Goal: Find specific page/section: Find specific page/section

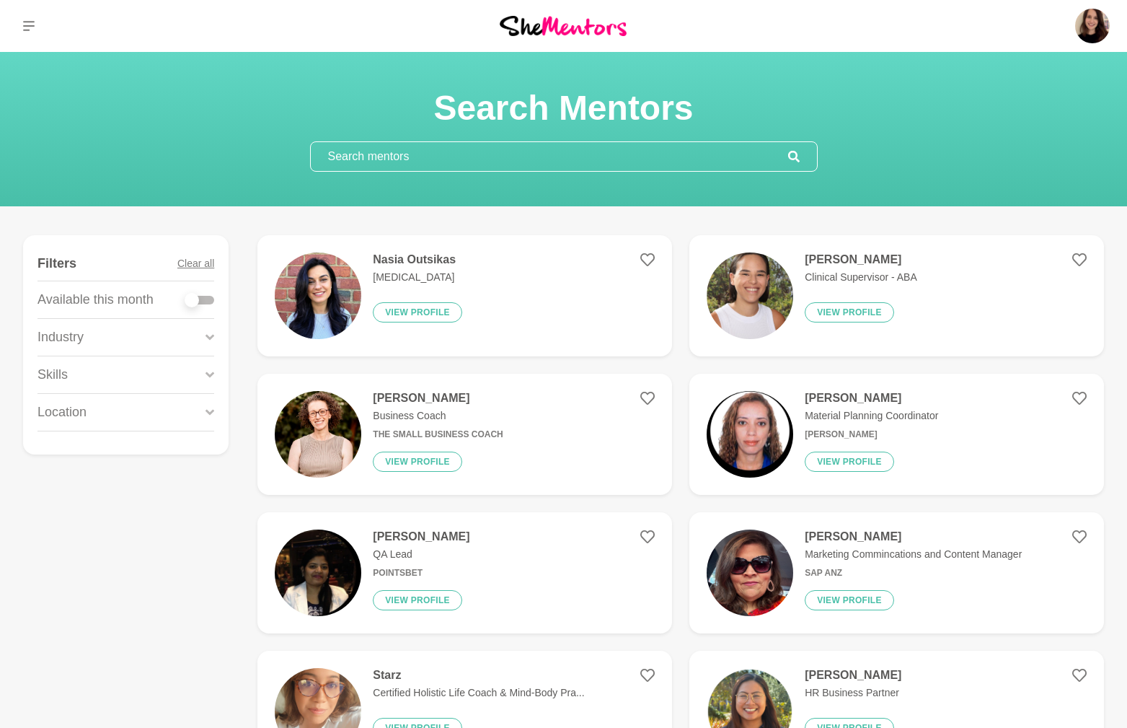
click at [88, 375] on div "Skills" at bounding box center [125, 374] width 177 height 37
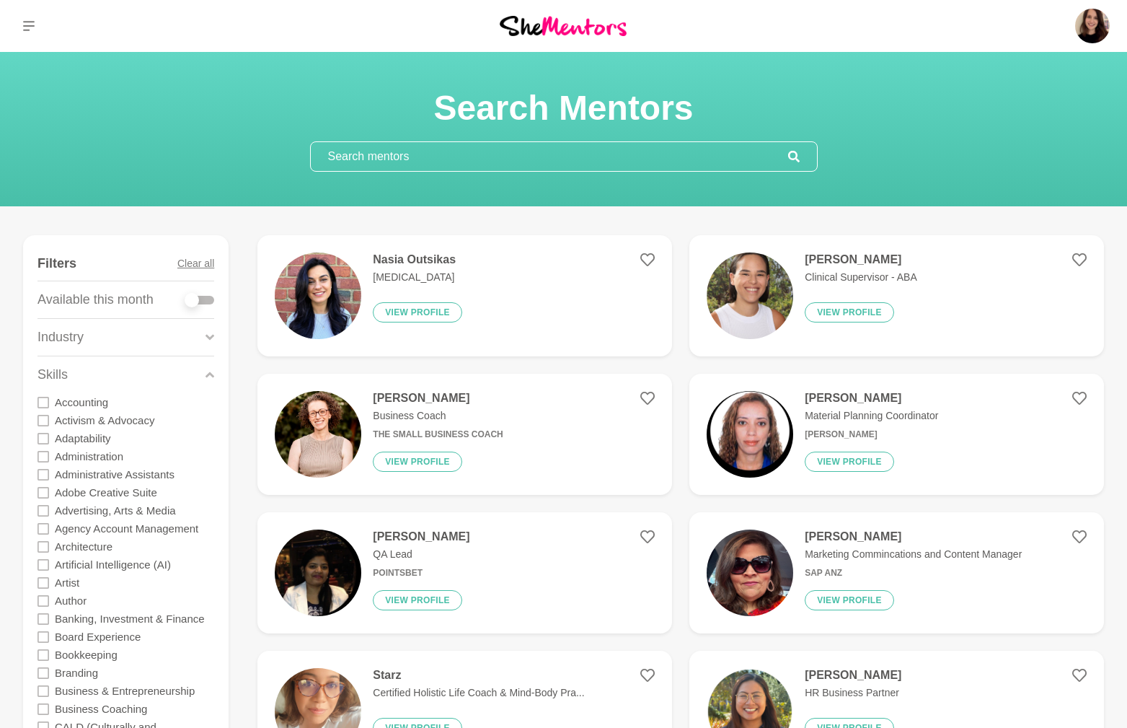
click at [211, 376] on icon at bounding box center [209, 374] width 9 height 19
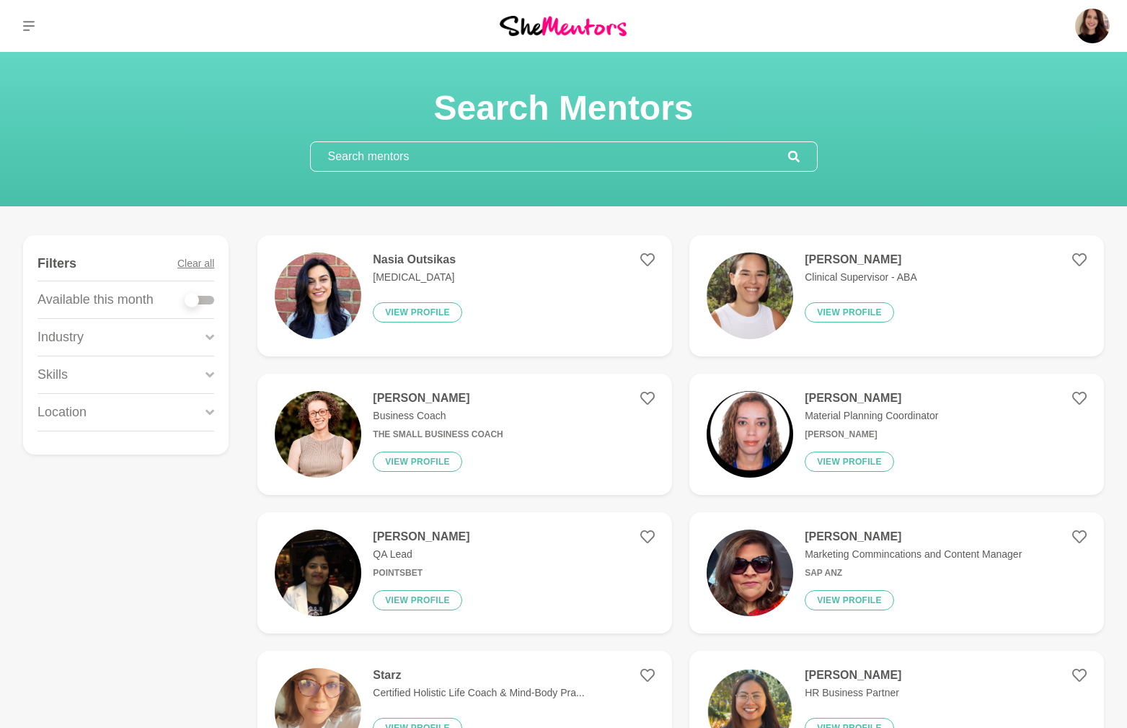
click at [83, 404] on p "Location" at bounding box center [61, 411] width 49 height 19
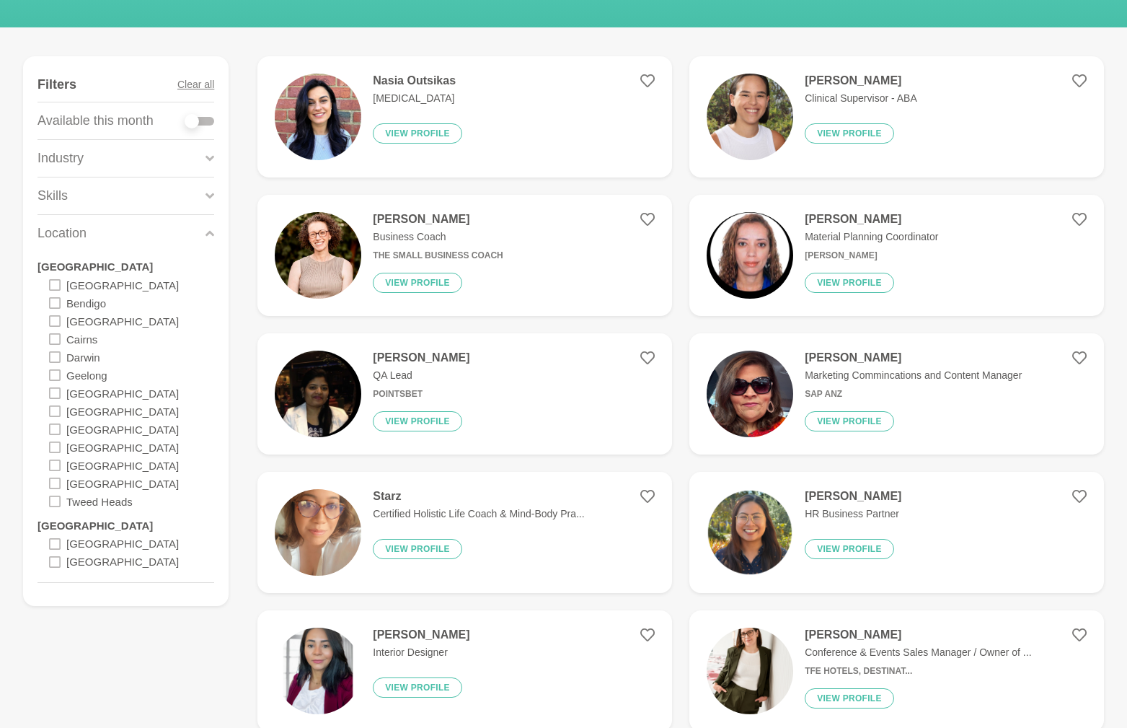
scroll to position [197, 0]
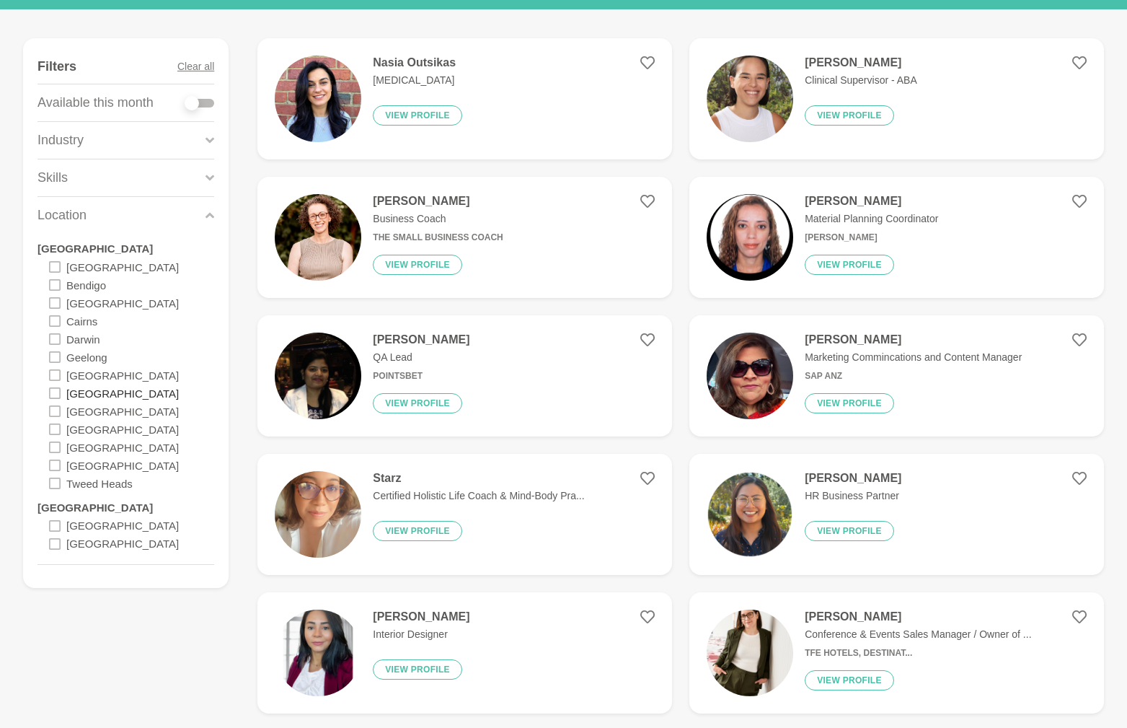
click at [83, 394] on label "[GEOGRAPHIC_DATA]" at bounding box center [122, 393] width 112 height 18
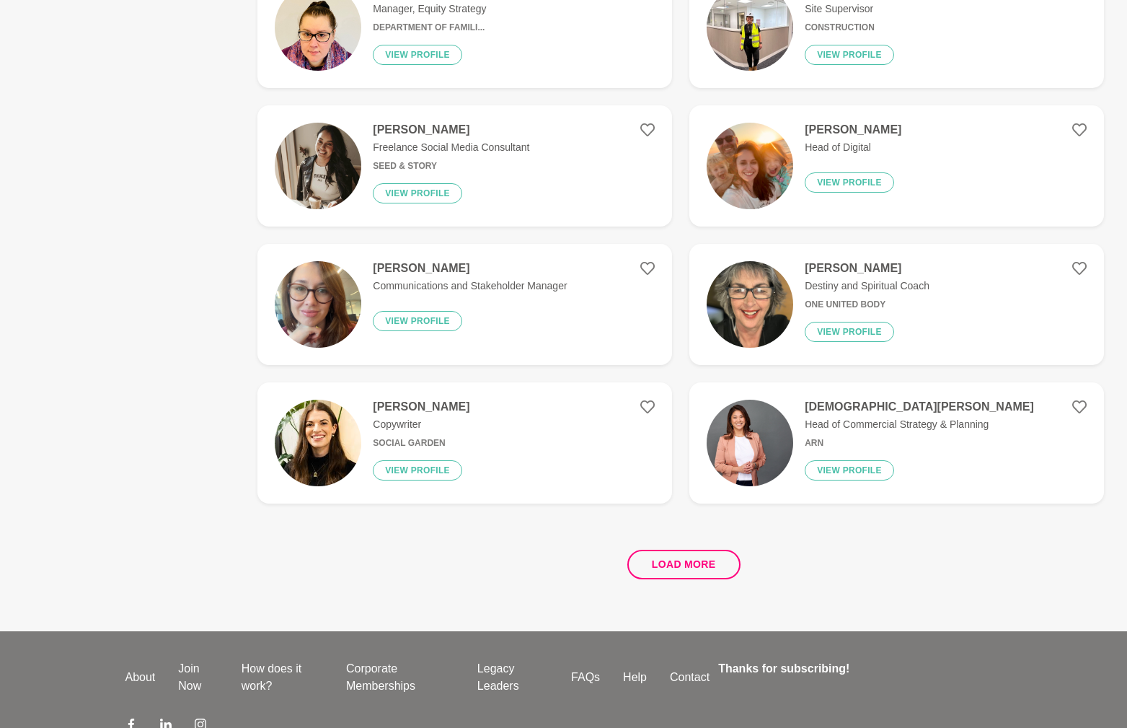
scroll to position [2471, 0]
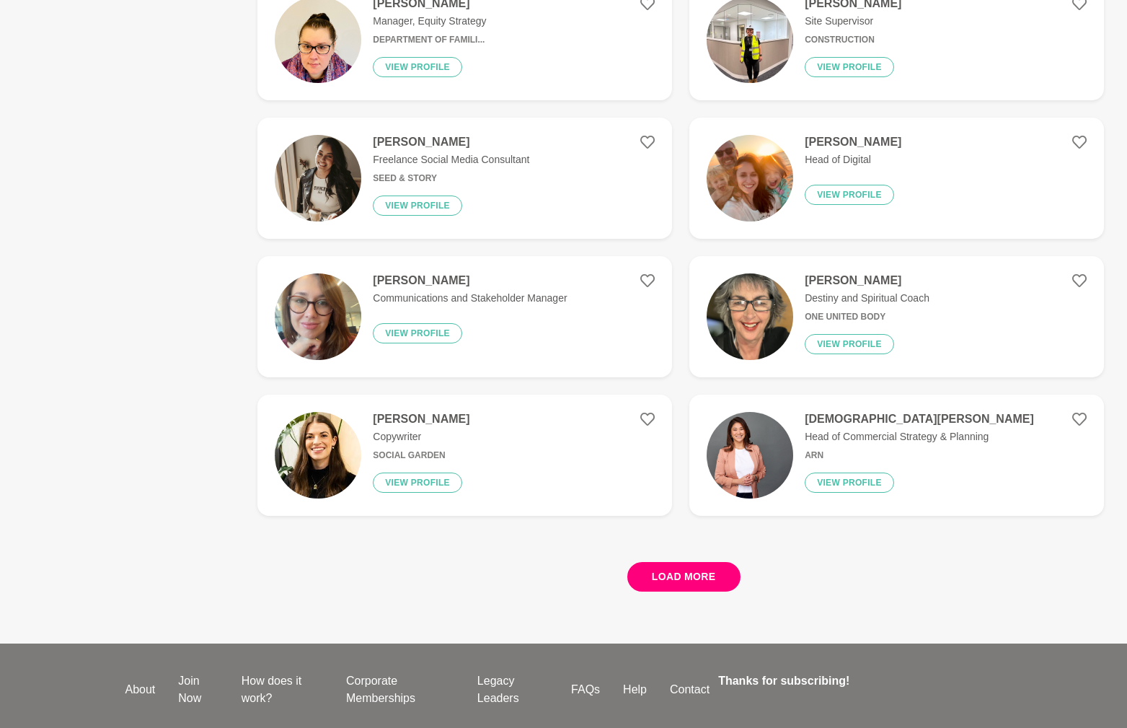
click at [702, 580] on button "Load more" at bounding box center [683, 577] width 113 height 30
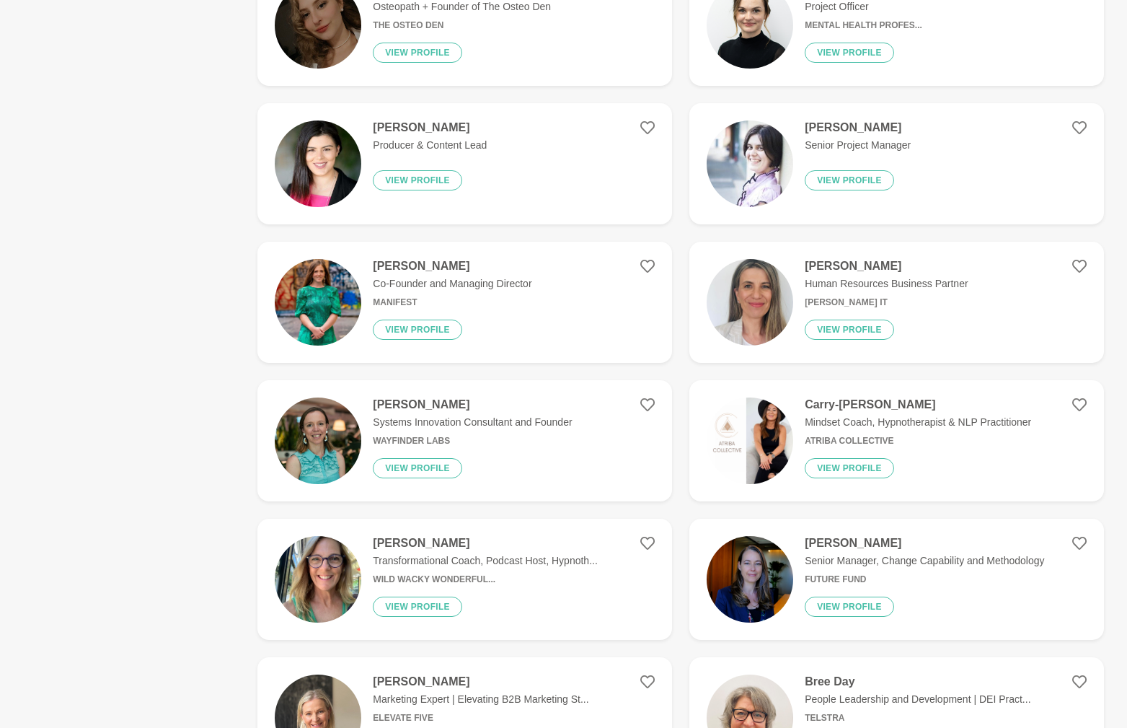
scroll to position [4890, 0]
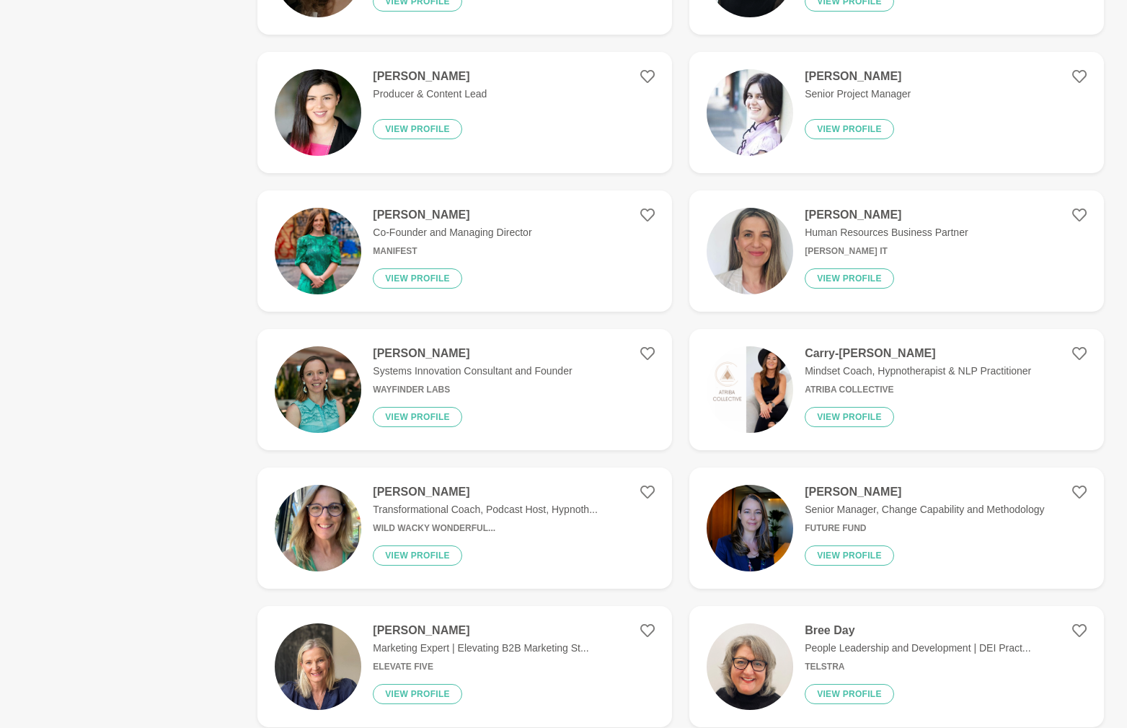
click at [730, 268] on img at bounding box center [750, 251] width 87 height 87
